Goal: Information Seeking & Learning: Learn about a topic

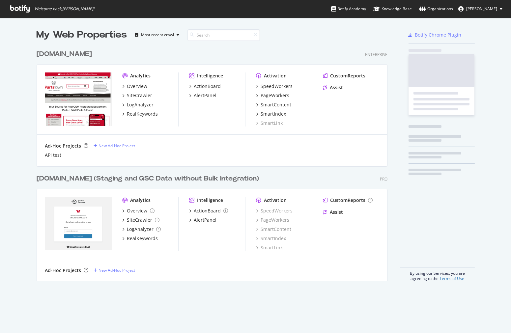
scroll to position [234, 351]
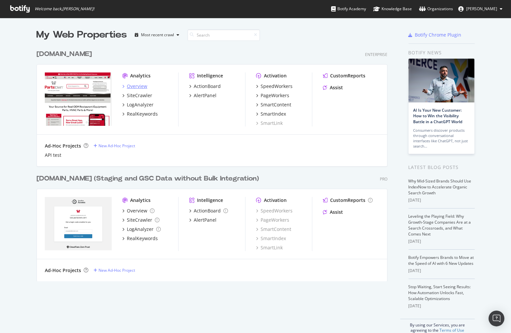
click at [131, 84] on div "Overview" at bounding box center [137, 86] width 20 height 7
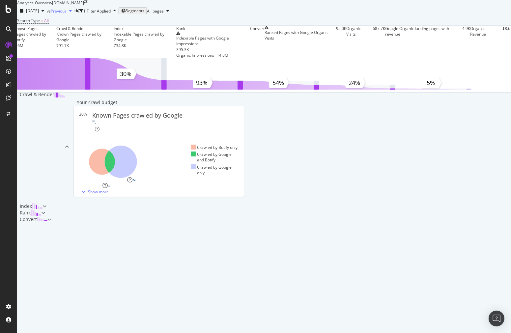
click at [67, 14] on span "Previous" at bounding box center [59, 11] width 16 height 6
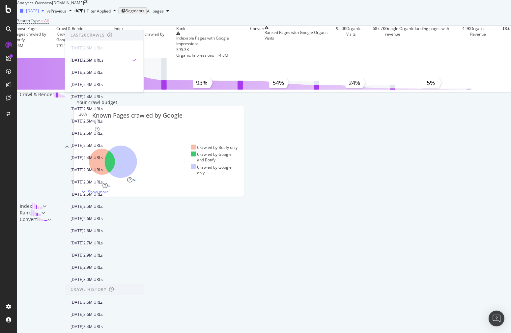
click at [47, 13] on div "button" at bounding box center [43, 11] width 8 height 4
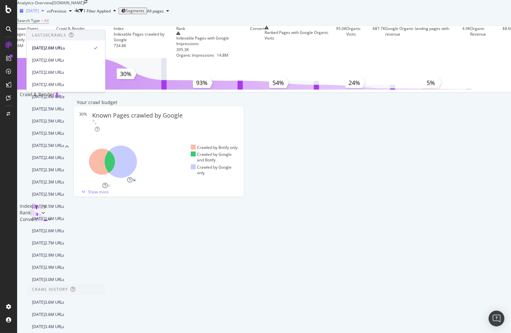
click at [47, 13] on div "button" at bounding box center [43, 11] width 8 height 4
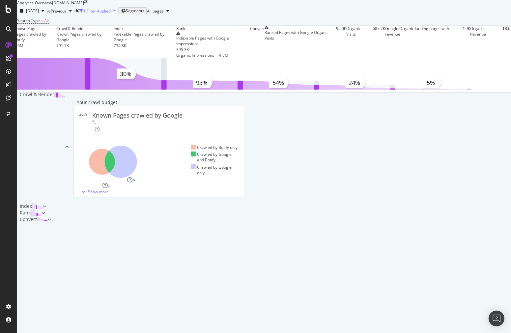
click at [111, 14] on div "1 Filter Applied" at bounding box center [96, 11] width 27 height 6
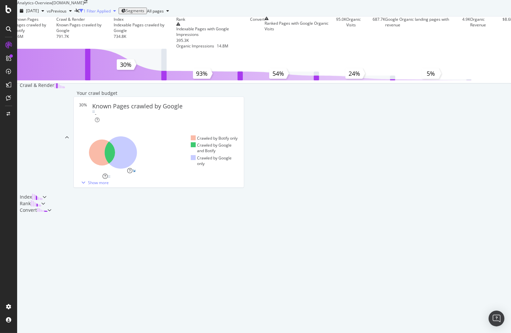
click at [111, 14] on div "1 Filter Applied" at bounding box center [96, 11] width 27 height 6
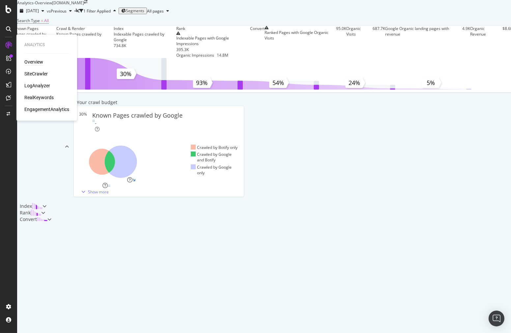
click at [48, 97] on div "RealKeywords" at bounding box center [38, 98] width 29 height 7
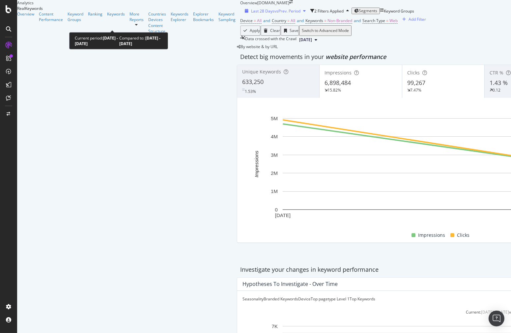
click at [251, 14] on span "Last 28 Days" at bounding box center [262, 11] width 23 height 6
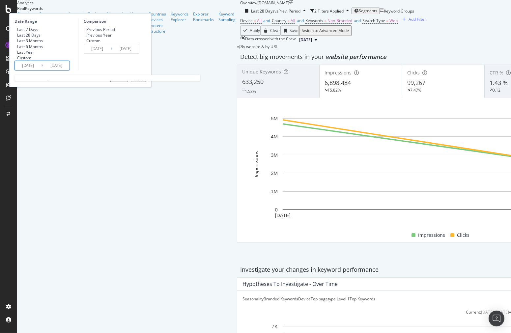
click at [41, 70] on input "[DATE]" at bounding box center [28, 65] width 26 height 9
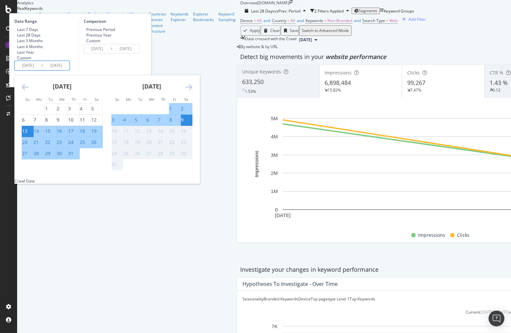
click at [114, 123] on div "3" at bounding box center [113, 120] width 3 height 7
type input "[DATE]"
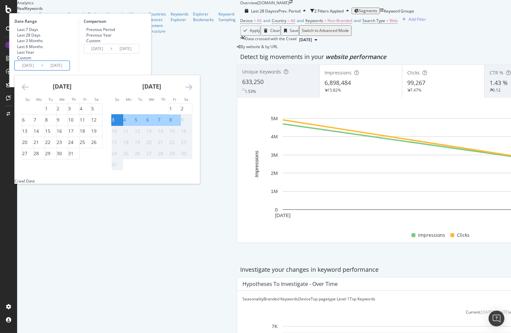
click at [184, 123] on div "9" at bounding box center [182, 120] width 3 height 7
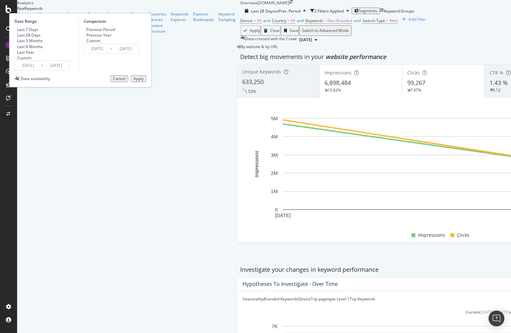
click at [110, 53] on input "[DATE]" at bounding box center [97, 48] width 26 height 9
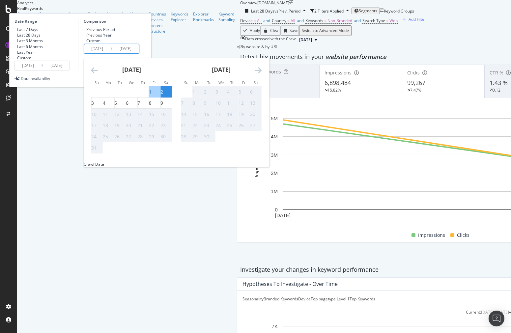
click at [98, 74] on icon "Move backward to switch to the previous month." at bounding box center [94, 70] width 7 height 8
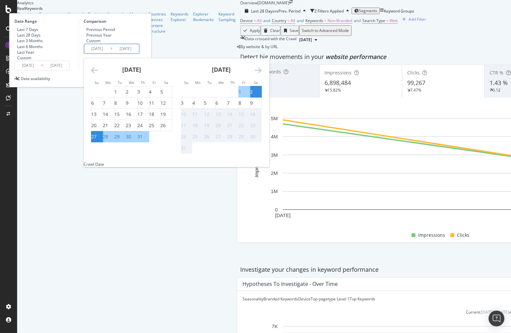
click at [292, 25] on div "Device = All and Country = All and Keywords = Non-Branded and Search Type = Web…" at bounding box center [443, 20] width 406 height 9
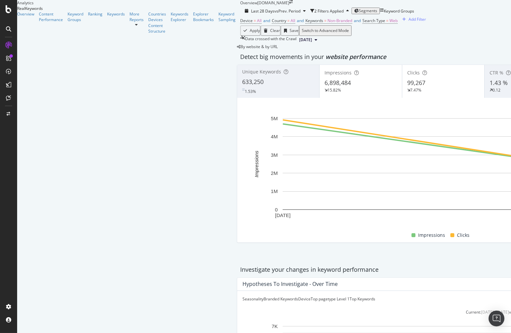
click at [359, 14] on span "Segments" at bounding box center [368, 11] width 18 height 6
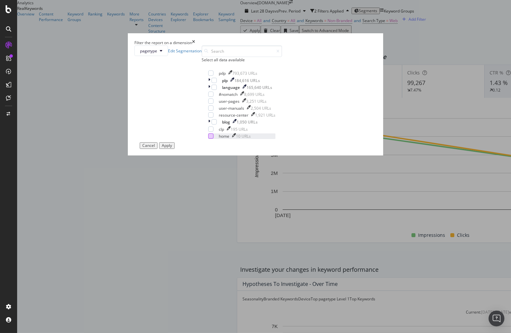
click at [208, 139] on div "modal" at bounding box center [210, 136] width 5 height 5
click at [175, 149] on div "Cancel Apply" at bounding box center [157, 145] width 35 height 7
click at [175, 149] on button "Apply" at bounding box center [166, 145] width 15 height 7
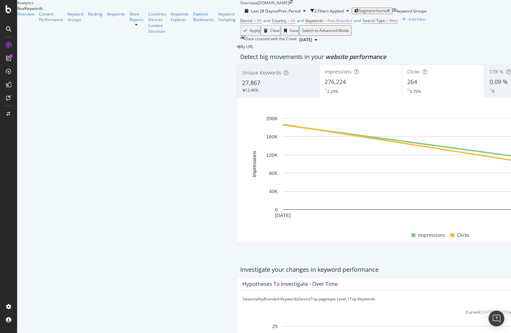
scroll to position [549, 0]
drag, startPoint x: 314, startPoint y: 159, endPoint x: 334, endPoint y: 161, distance: 20.2
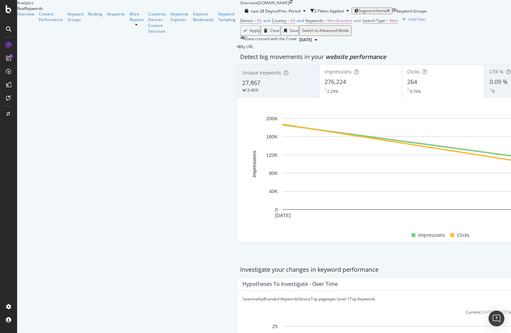
drag, startPoint x: 279, startPoint y: 160, endPoint x: 306, endPoint y: 145, distance: 30.5
drag, startPoint x: 296, startPoint y: 147, endPoint x: 289, endPoint y: 145, distance: 7.4
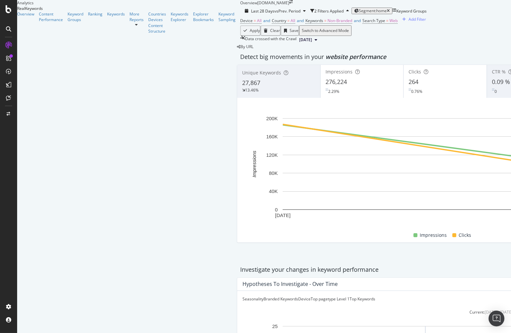
scroll to position [0, 0]
click at [283, 174] on icon "A chart." at bounding box center [443, 149] width 321 height 50
click at [266, 182] on g "[DATE] [DATE] 0 40K 80K 120K 160K 200K 0 40 80 120 160 200" at bounding box center [441, 167] width 351 height 103
drag, startPoint x: 225, startPoint y: 181, endPoint x: 202, endPoint y: 176, distance: 24.0
click at [283, 180] on rect "A chart." at bounding box center [443, 164] width 321 height 92
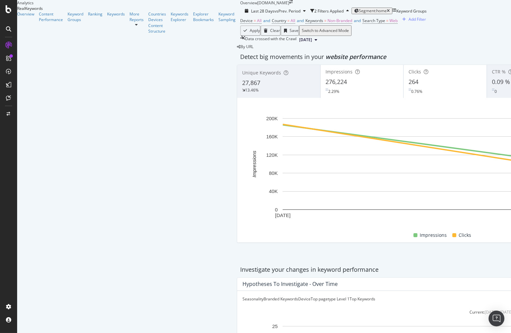
drag, startPoint x: 176, startPoint y: 173, endPoint x: 176, endPoint y: 178, distance: 5.0
click at [283, 175] on rect "A chart." at bounding box center [443, 164] width 321 height 92
click at [243, 230] on rect "A chart." at bounding box center [444, 172] width 402 height 114
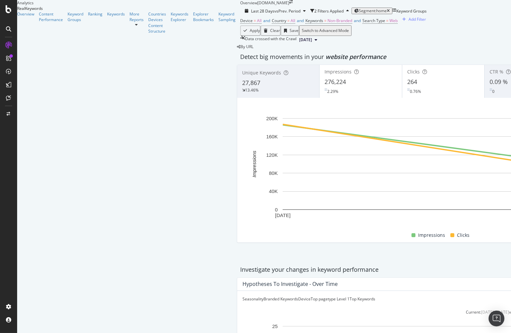
drag, startPoint x: 293, startPoint y: 201, endPoint x: 297, endPoint y: 200, distance: 4.2
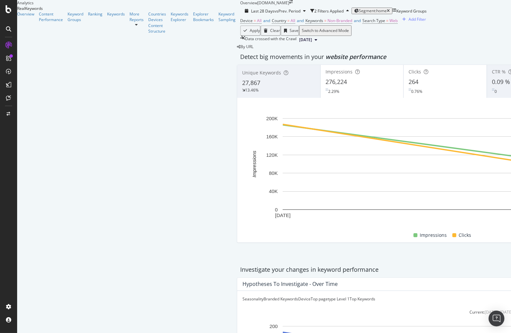
drag, startPoint x: 449, startPoint y: 215, endPoint x: 416, endPoint y: 211, distance: 33.5
click at [264, 296] on div "Branded Keywords" at bounding box center [281, 299] width 35 height 6
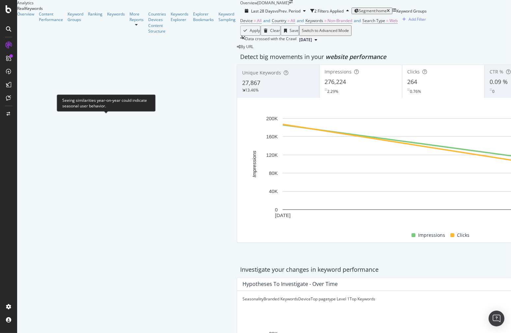
click at [243, 296] on div "Seasonality" at bounding box center [253, 299] width 21 height 6
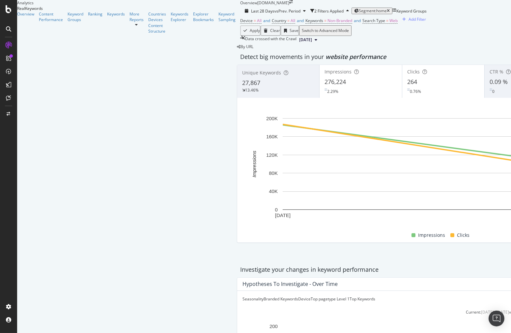
scroll to position [733, 0]
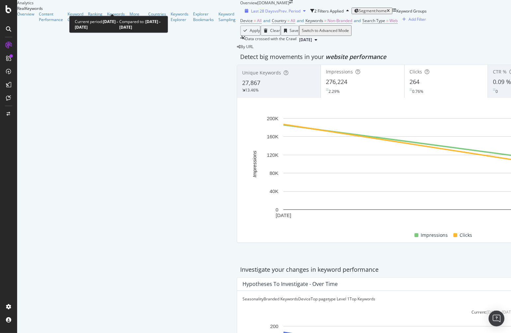
click at [275, 9] on span "vs Prev. Period" at bounding box center [288, 11] width 26 height 6
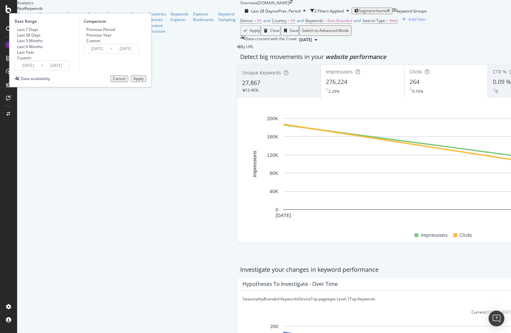
click at [41, 70] on input "[DATE]" at bounding box center [28, 65] width 26 height 9
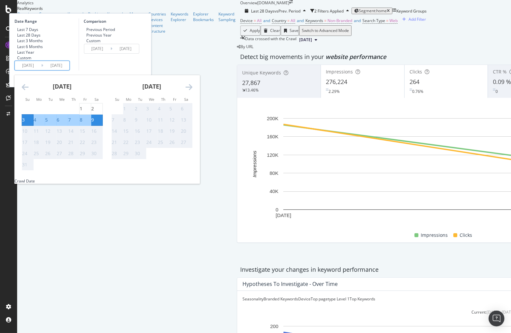
scroll to position [623, 0]
click at [96, 97] on div "[DATE]" at bounding box center [62, 89] width 81 height 28
click at [29, 91] on icon "Move backward to switch to the previous month." at bounding box center [25, 87] width 7 height 8
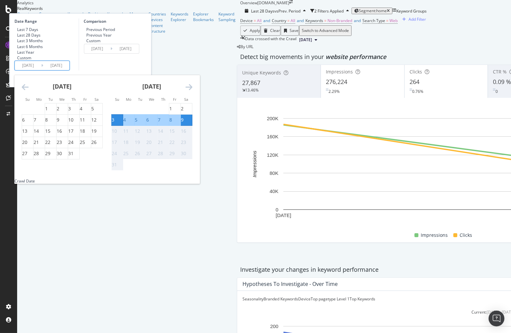
click at [112, 52] on icon at bounding box center [111, 49] width 2 height 6
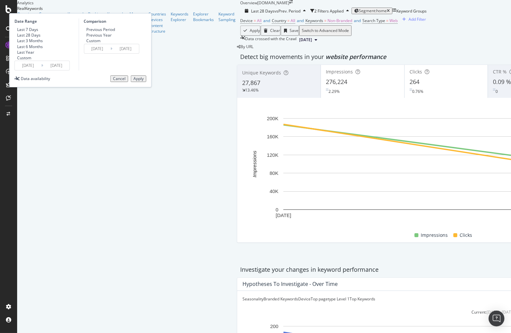
click at [139, 53] on input "[DATE]" at bounding box center [125, 48] width 26 height 9
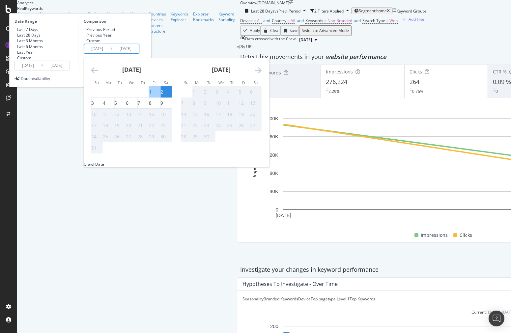
click at [98, 74] on icon "Move backward to switch to the previous month." at bounding box center [94, 70] width 7 height 8
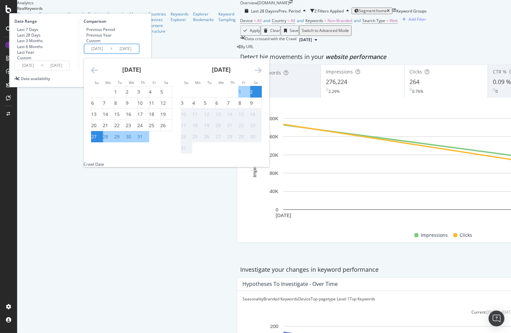
click at [272, 25] on div "Device = All and Country = All and Keywords = Non-Branded and Search Type = Web…" at bounding box center [446, 20] width 412 height 9
